Goal: Task Accomplishment & Management: Manage account settings

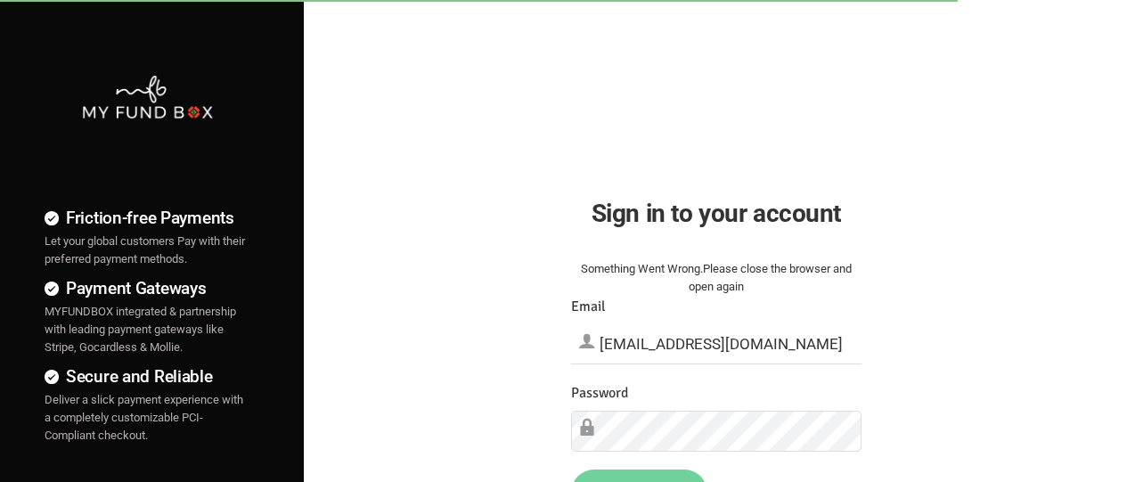
type input "[EMAIL_ADDRESS][DOMAIN_NAME]"
click at [639, 475] on button "Sign in" at bounding box center [639, 491] width 136 height 46
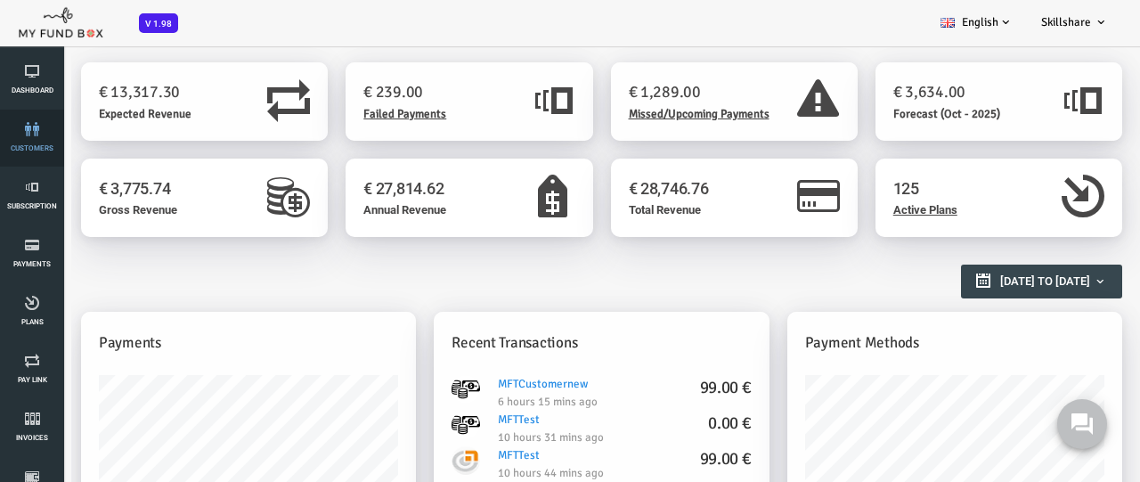
click at [32, 138] on link "customers" at bounding box center [31, 138] width 53 height 57
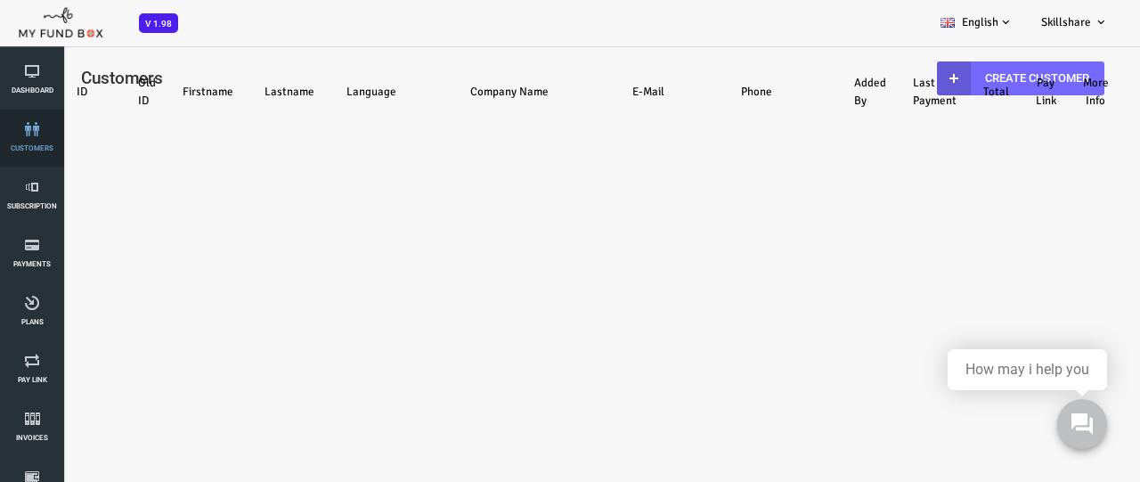
select select "100"
